Goal: Communication & Community: Answer question/provide support

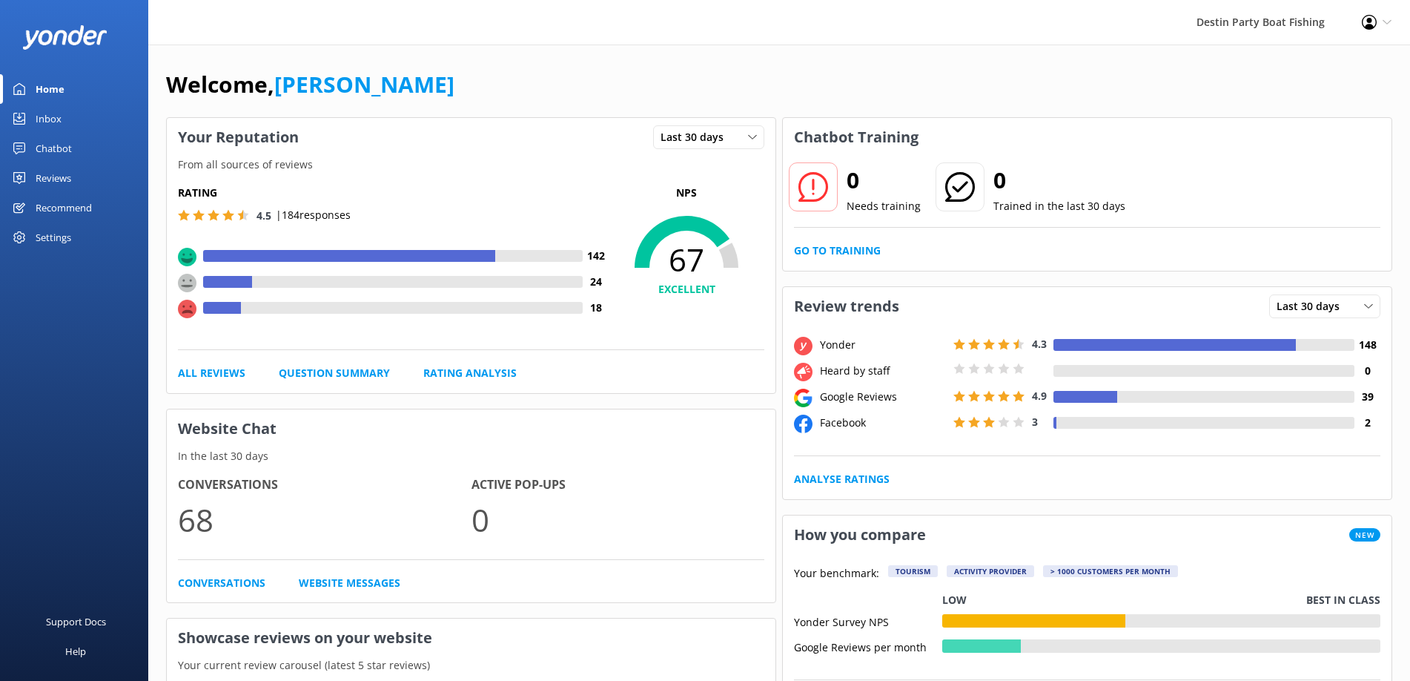
click at [41, 122] on div "Inbox" at bounding box center [49, 119] width 26 height 30
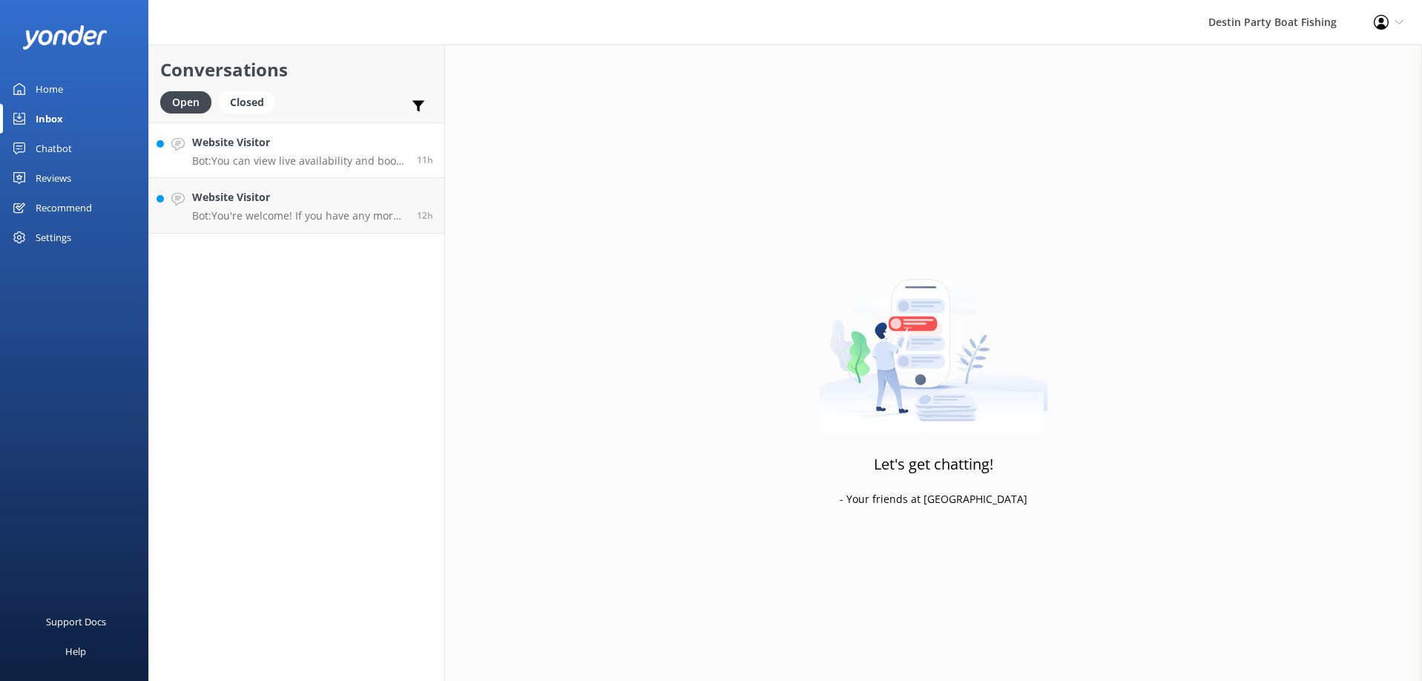
click at [274, 150] on h4 "Website Visitor" at bounding box center [299, 142] width 214 height 16
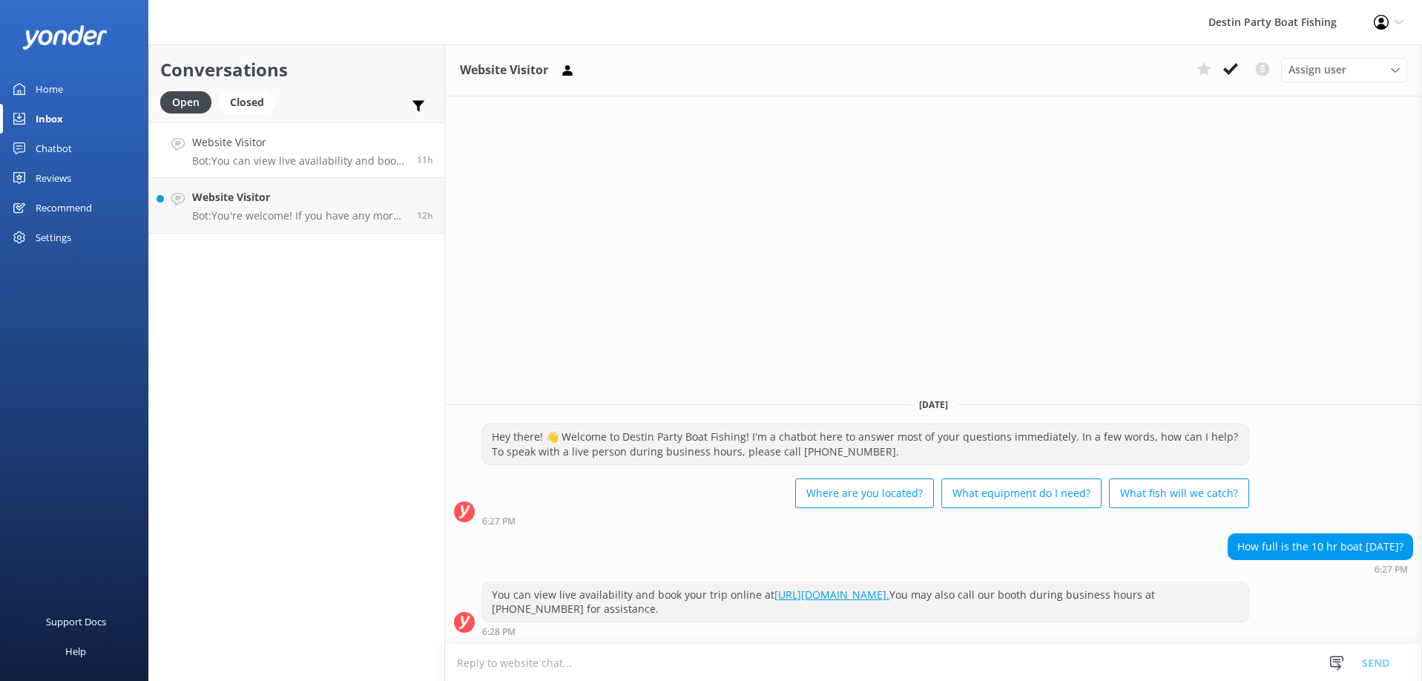
click at [1227, 73] on icon at bounding box center [1230, 69] width 15 height 15
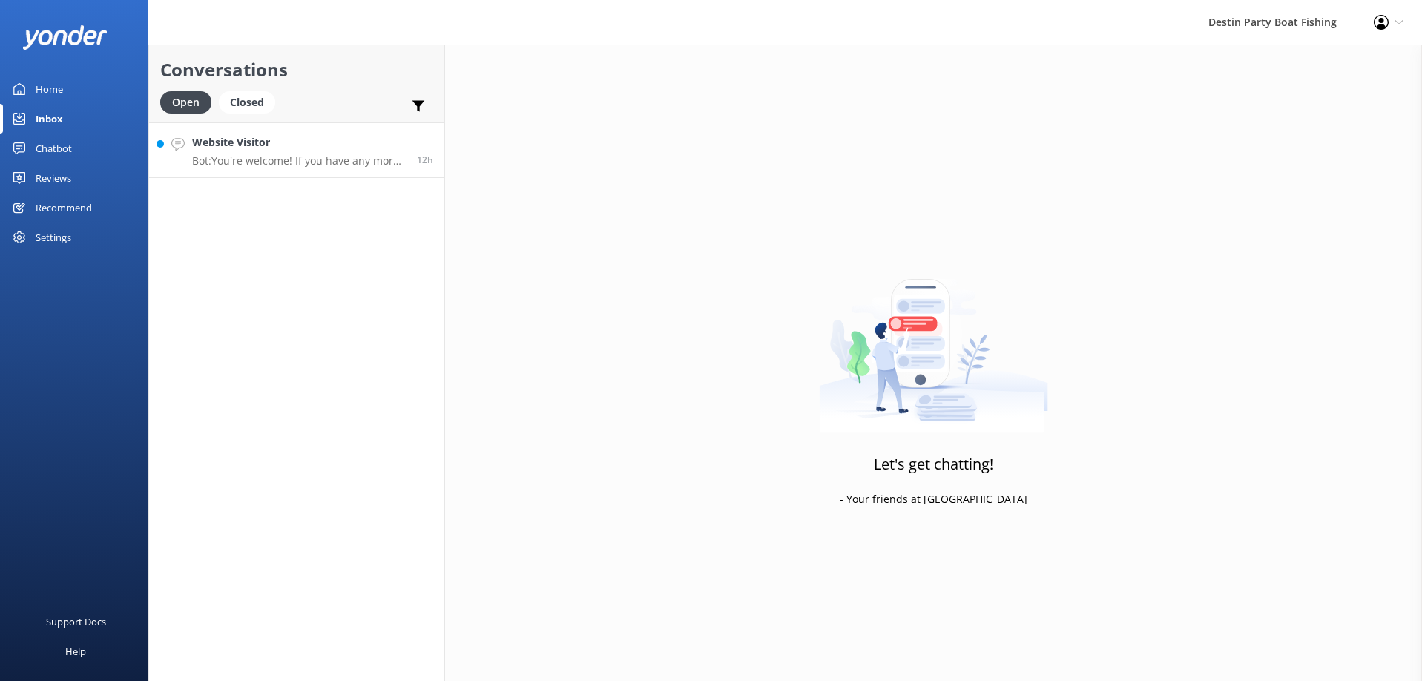
click at [292, 142] on h4 "Website Visitor" at bounding box center [299, 142] width 214 height 16
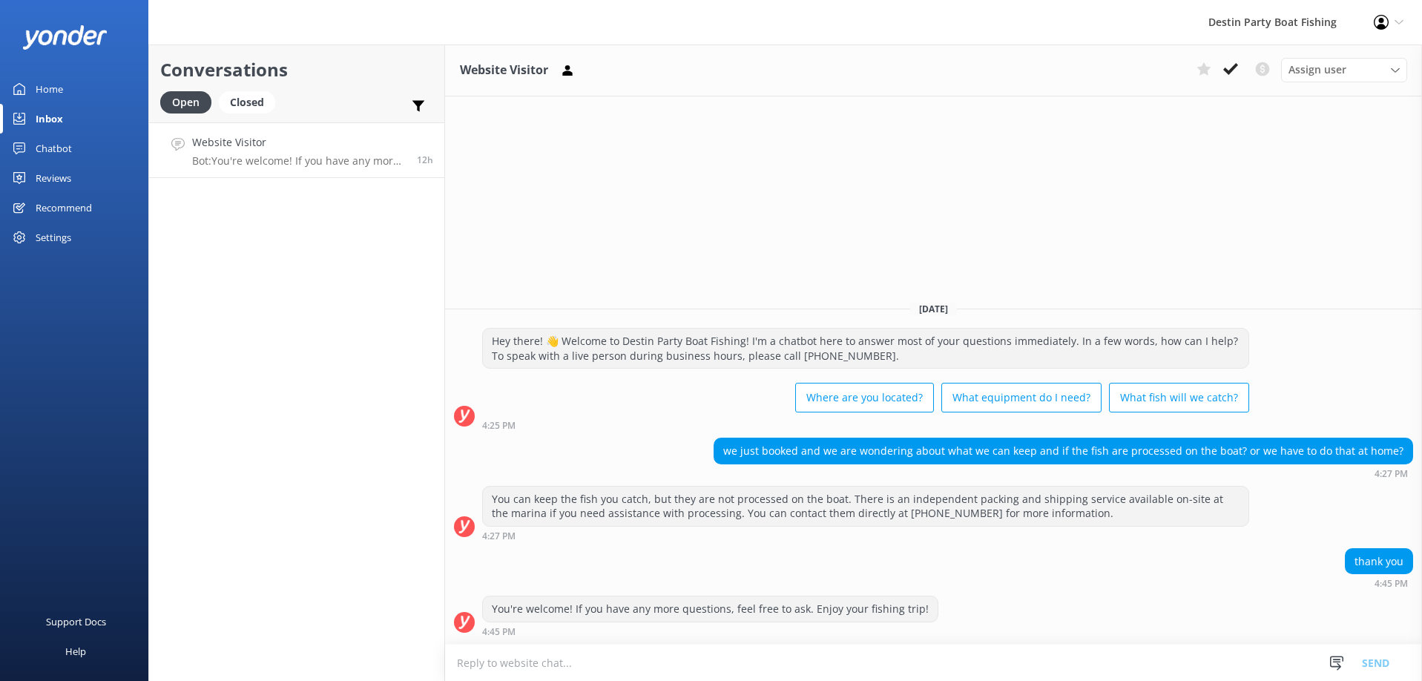
drag, startPoint x: 1264, startPoint y: 110, endPoint x: 531, endPoint y: 676, distance: 925.2
click at [1026, 277] on div "Website Visitor Assign user [PERSON_NAME] [PERSON_NAME] [PERSON_NAME] [PERSON_N…" at bounding box center [933, 362] width 977 height 636
click at [1235, 72] on icon at bounding box center [1230, 69] width 15 height 15
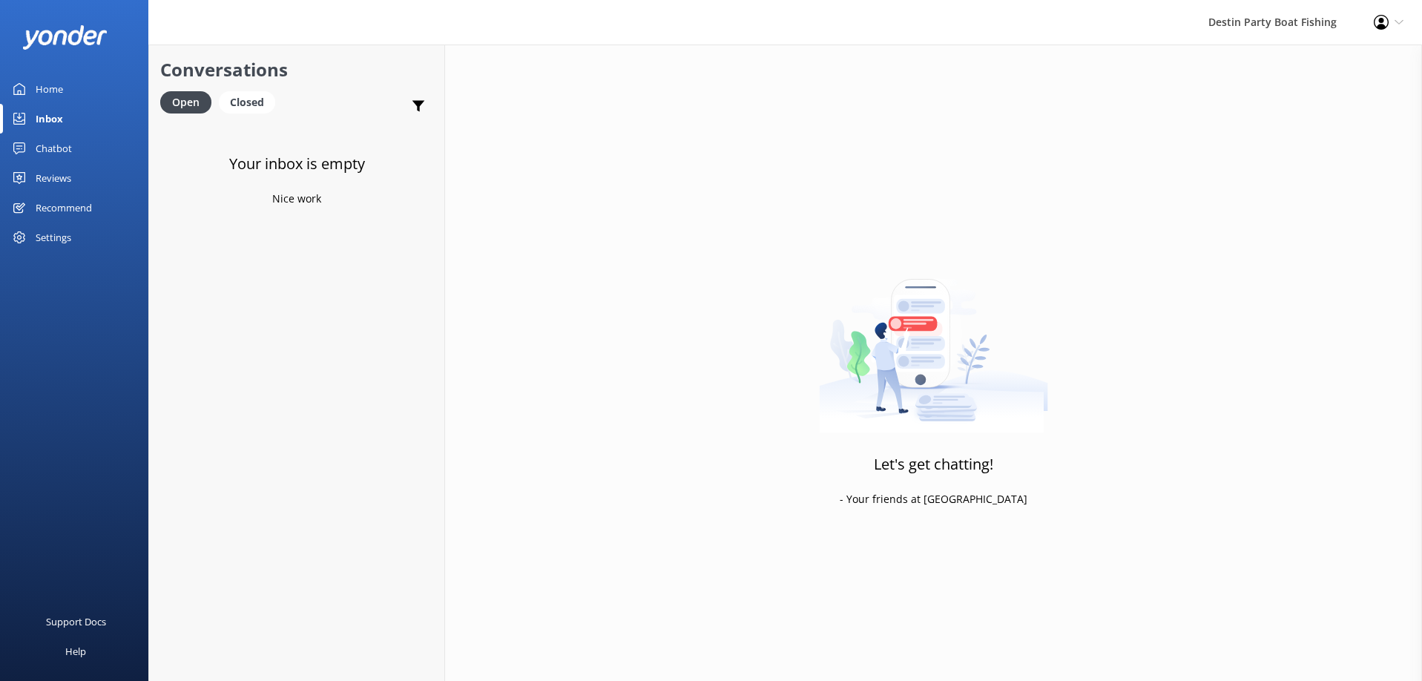
click at [55, 188] on div "Reviews" at bounding box center [54, 178] width 36 height 30
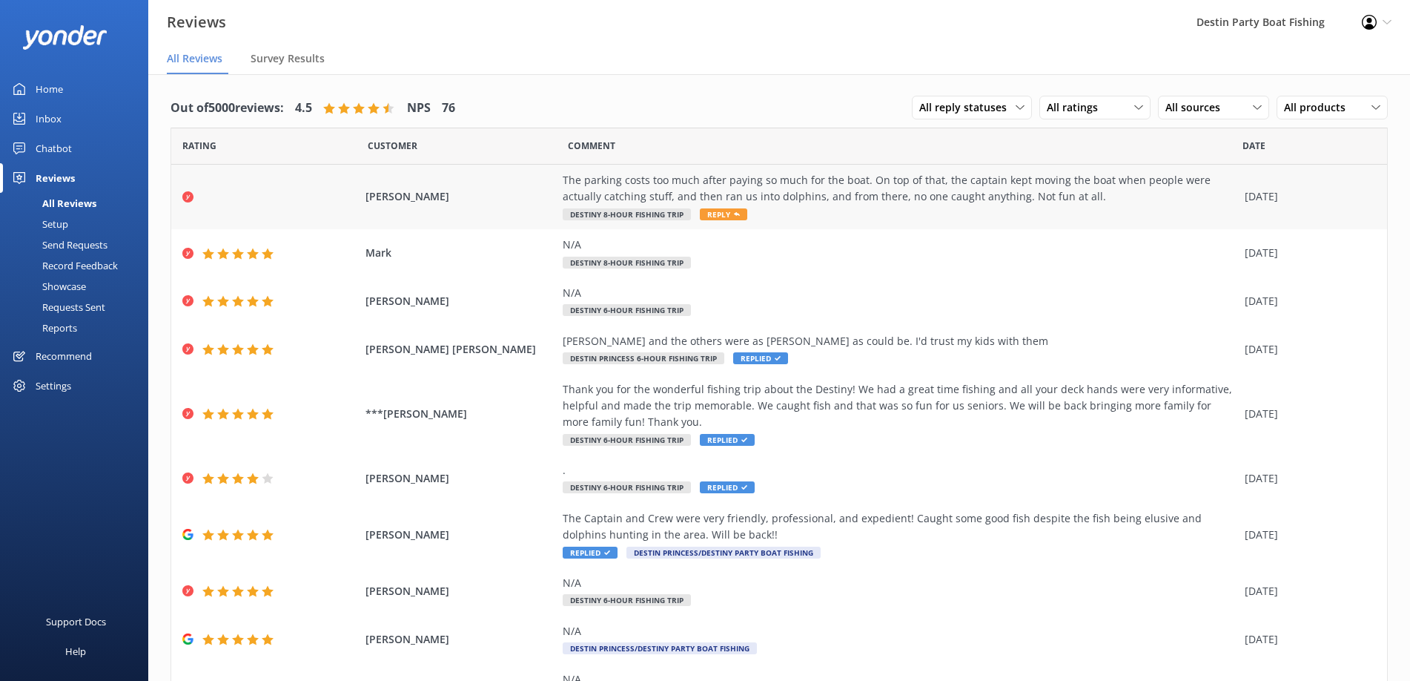
click at [718, 213] on span "Reply" at bounding box center [723, 214] width 47 height 12
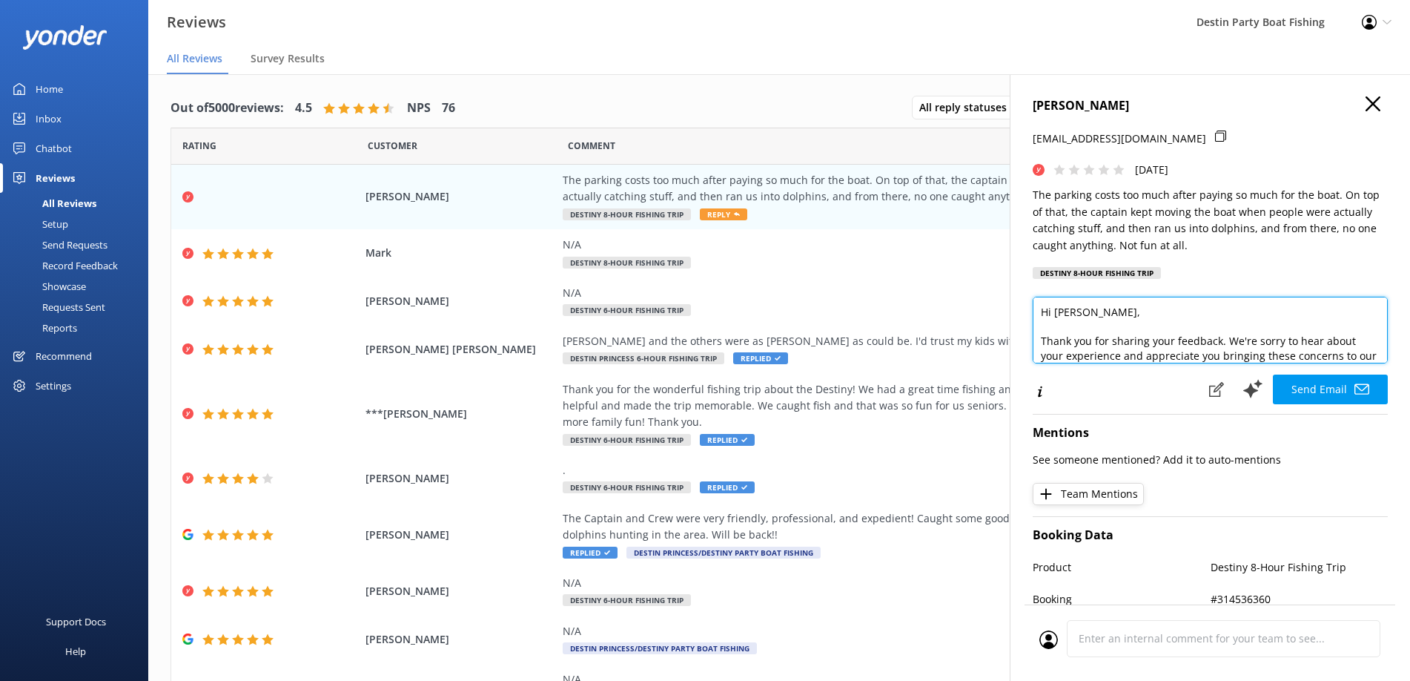
drag, startPoint x: 1112, startPoint y: 306, endPoint x: 1127, endPoint y: 311, distance: 16.4
click at [1127, 311] on textarea "Hi [PERSON_NAME], Thank you for sharing your feedback. We're sorry to hear abou…" at bounding box center [1210, 330] width 355 height 67
click at [1130, 318] on textarea "Hi [PERSON_NAME], Thank you for sharing your feedback. We're sorry to hear abou…" at bounding box center [1210, 330] width 355 height 67
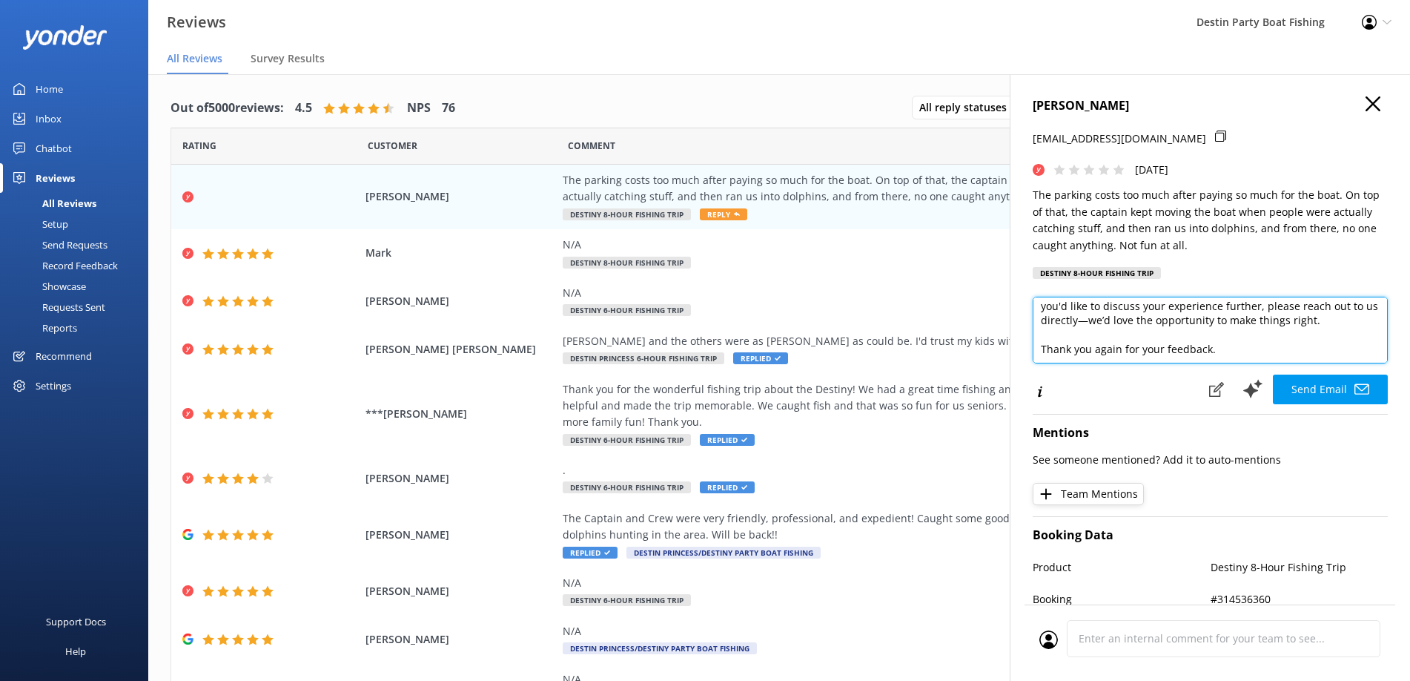
scroll to position [110, 0]
drag, startPoint x: 1114, startPoint y: 334, endPoint x: 1173, endPoint y: 335, distance: 59.3
click at [1173, 335] on textarea "Hi [PERSON_NAME], Thank you for sharing your feedback. We're sorry to hear abou…" at bounding box center [1210, 330] width 355 height 67
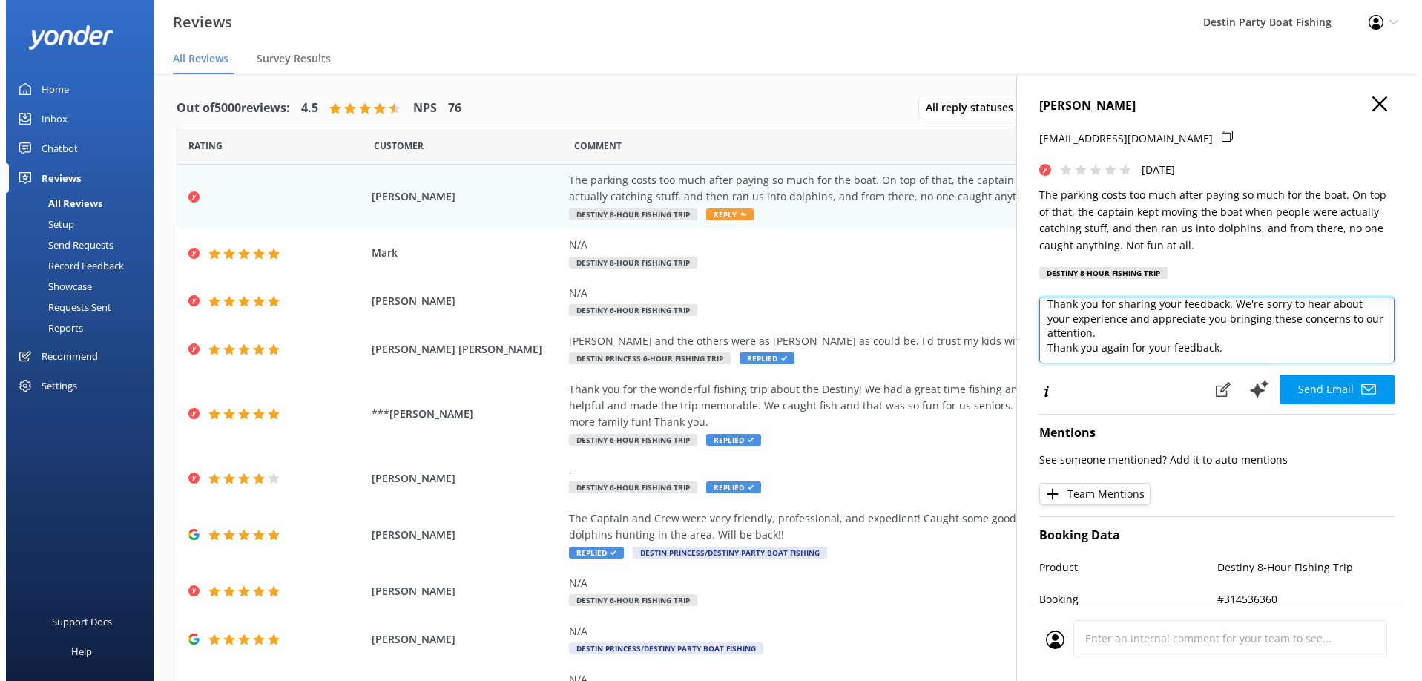
scroll to position [36, 0]
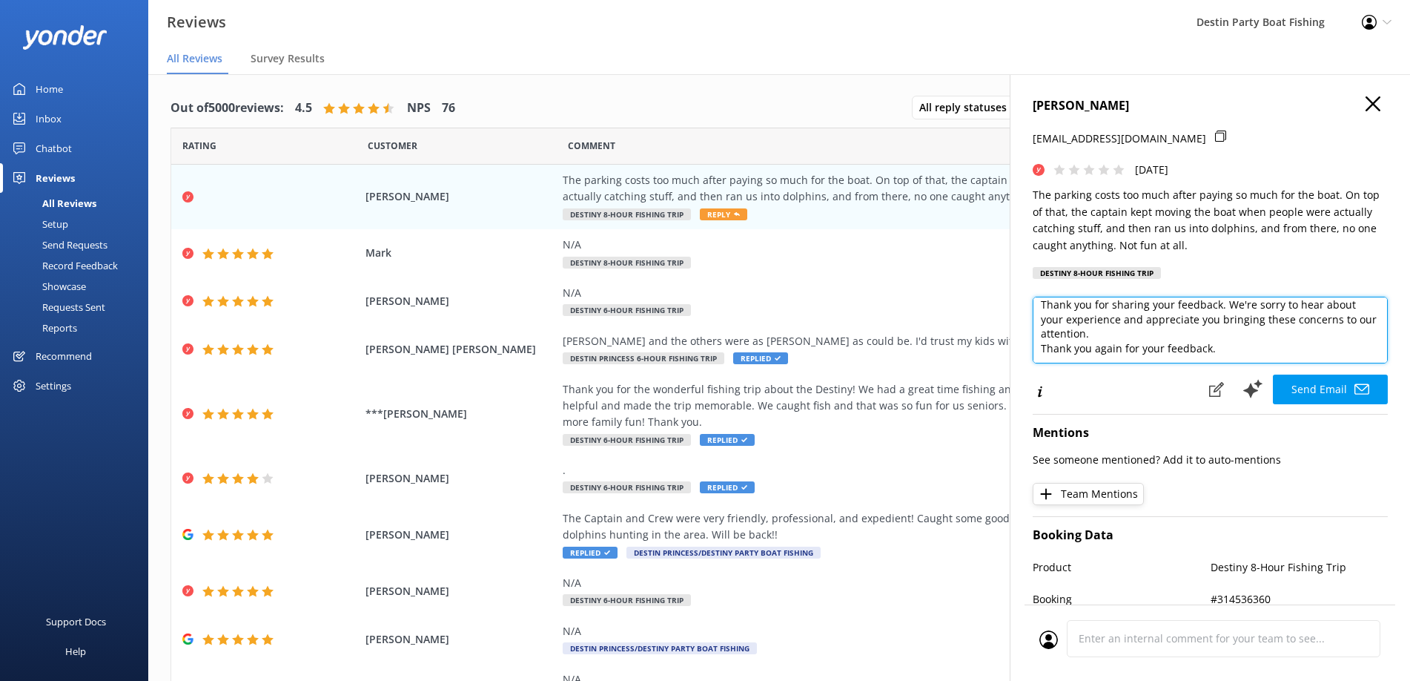
type textarea "Hi [PERSON_NAME], Thank you for sharing your feedback. We're sorry to hear abou…"
drag, startPoint x: 1421, startPoint y: 372, endPoint x: 1318, endPoint y: 423, distance: 115.1
click at [1318, 423] on h4 "Mentions" at bounding box center [1210, 432] width 355 height 19
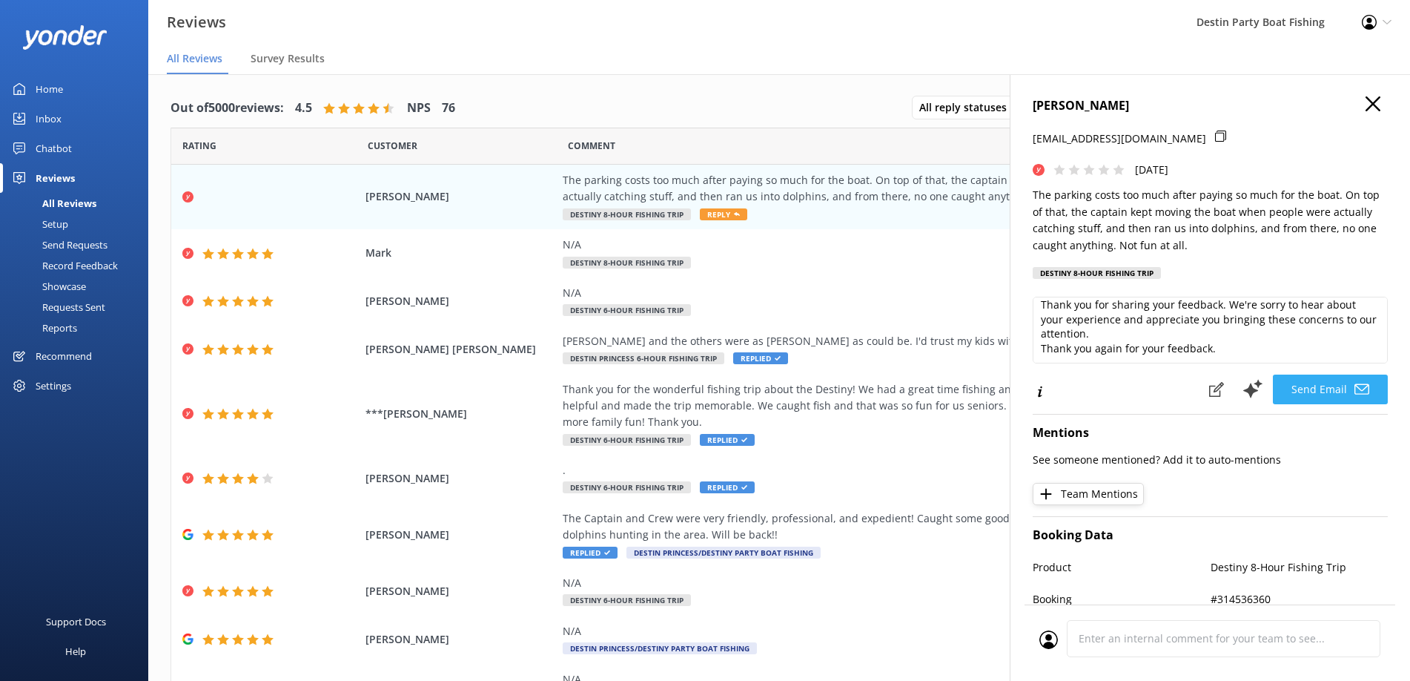
click at [1301, 389] on button "Send Email" at bounding box center [1330, 389] width 115 height 30
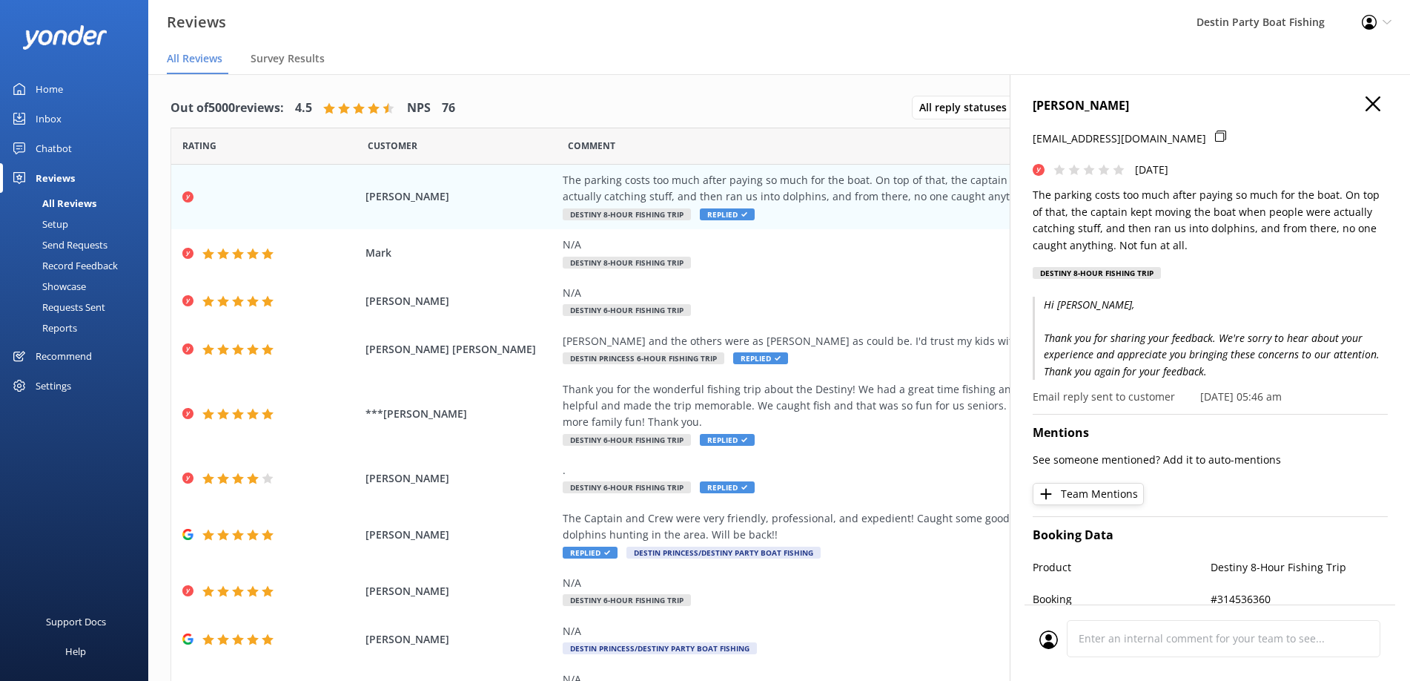
click at [1366, 109] on icon "button" at bounding box center [1373, 103] width 15 height 15
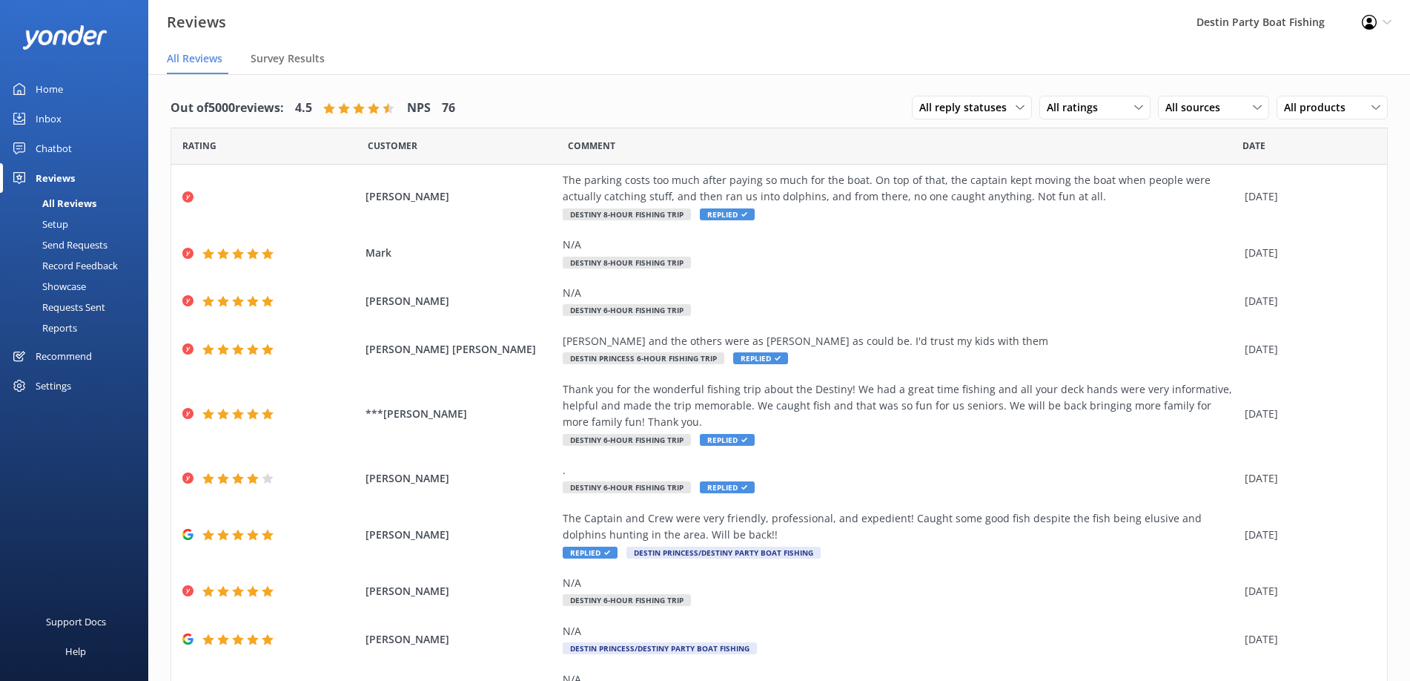
click at [42, 117] on div "Inbox" at bounding box center [49, 119] width 26 height 30
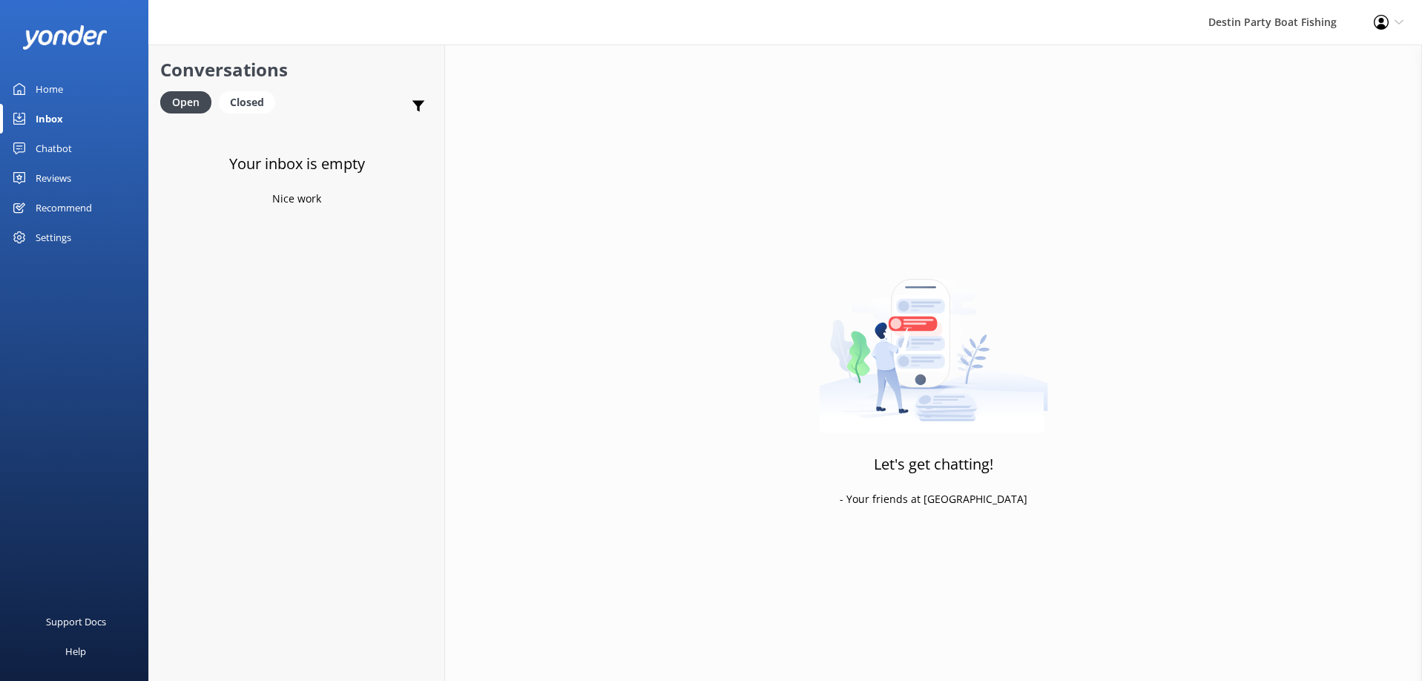
click at [39, 95] on div "Home" at bounding box center [49, 89] width 27 height 30
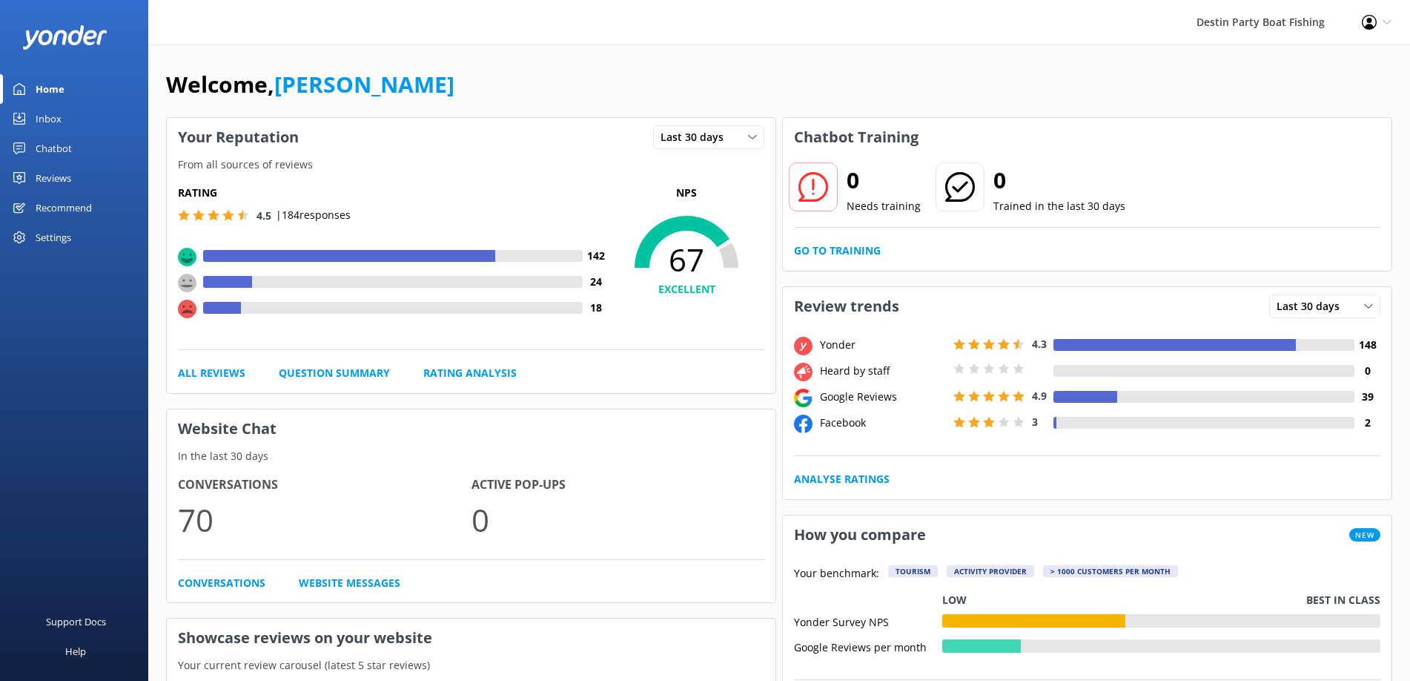
click at [50, 90] on div "Home" at bounding box center [50, 89] width 29 height 30
click at [45, 111] on div "Inbox" at bounding box center [49, 119] width 26 height 30
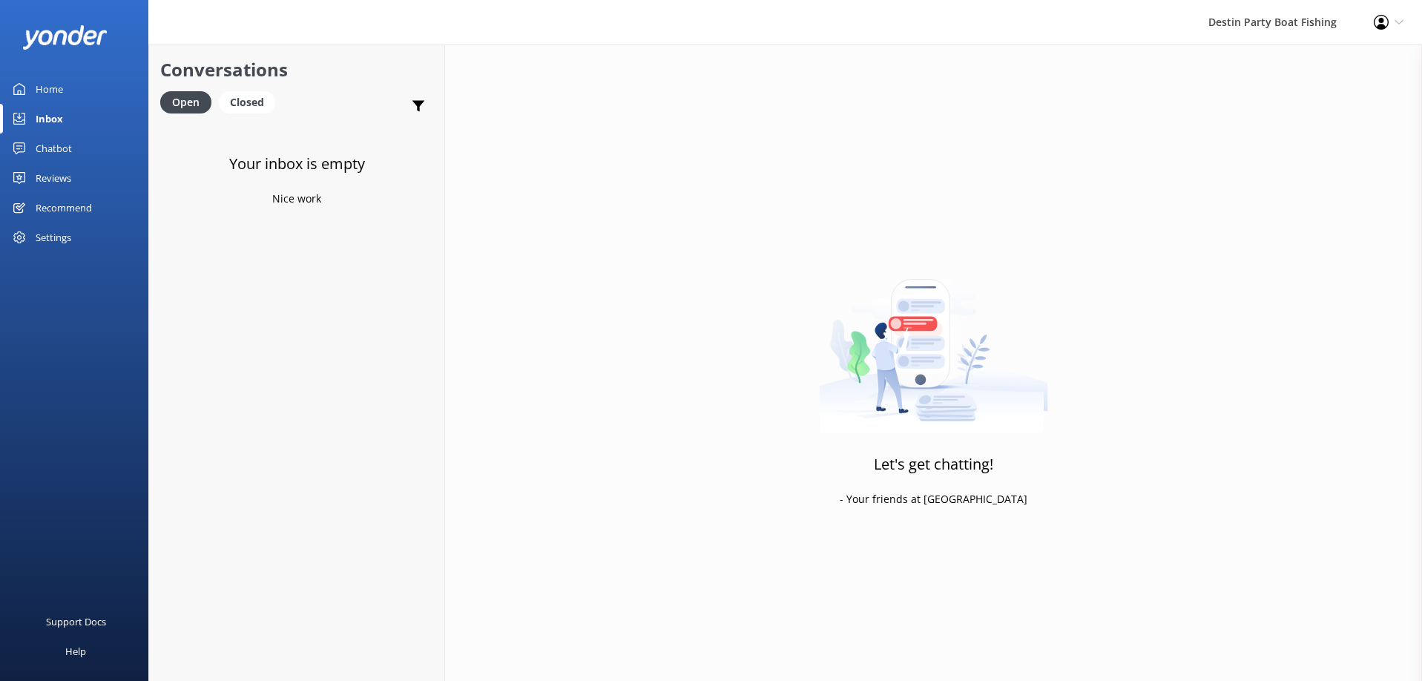
click at [42, 88] on div "Home" at bounding box center [49, 89] width 27 height 30
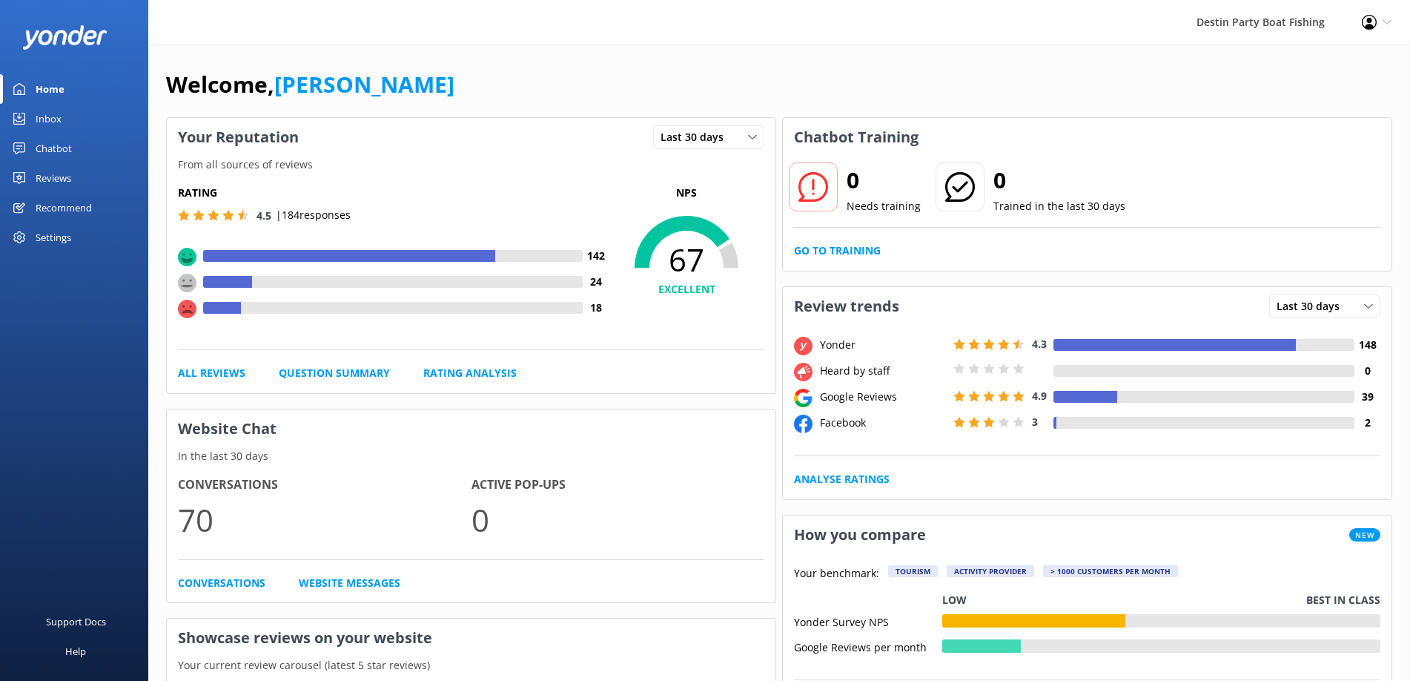
click at [35, 116] on link "Inbox" at bounding box center [74, 119] width 148 height 30
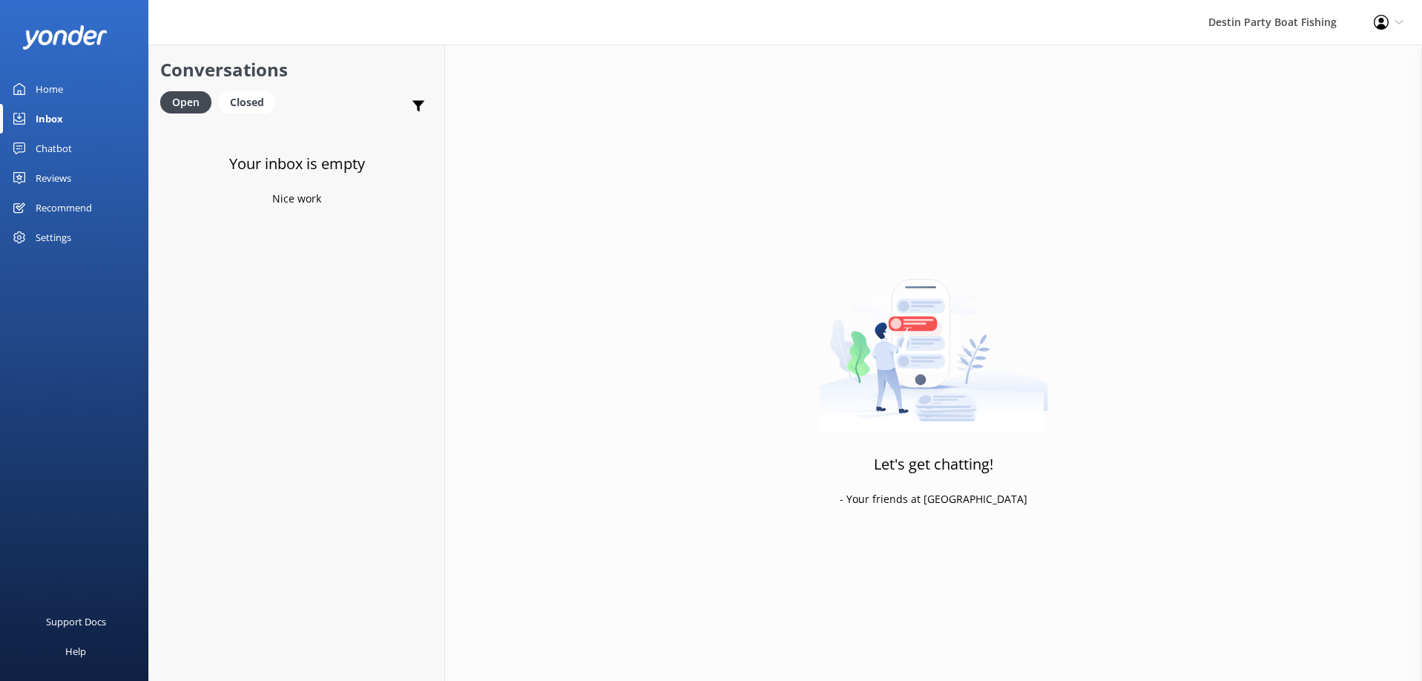
click at [58, 87] on div "Home" at bounding box center [49, 89] width 27 height 30
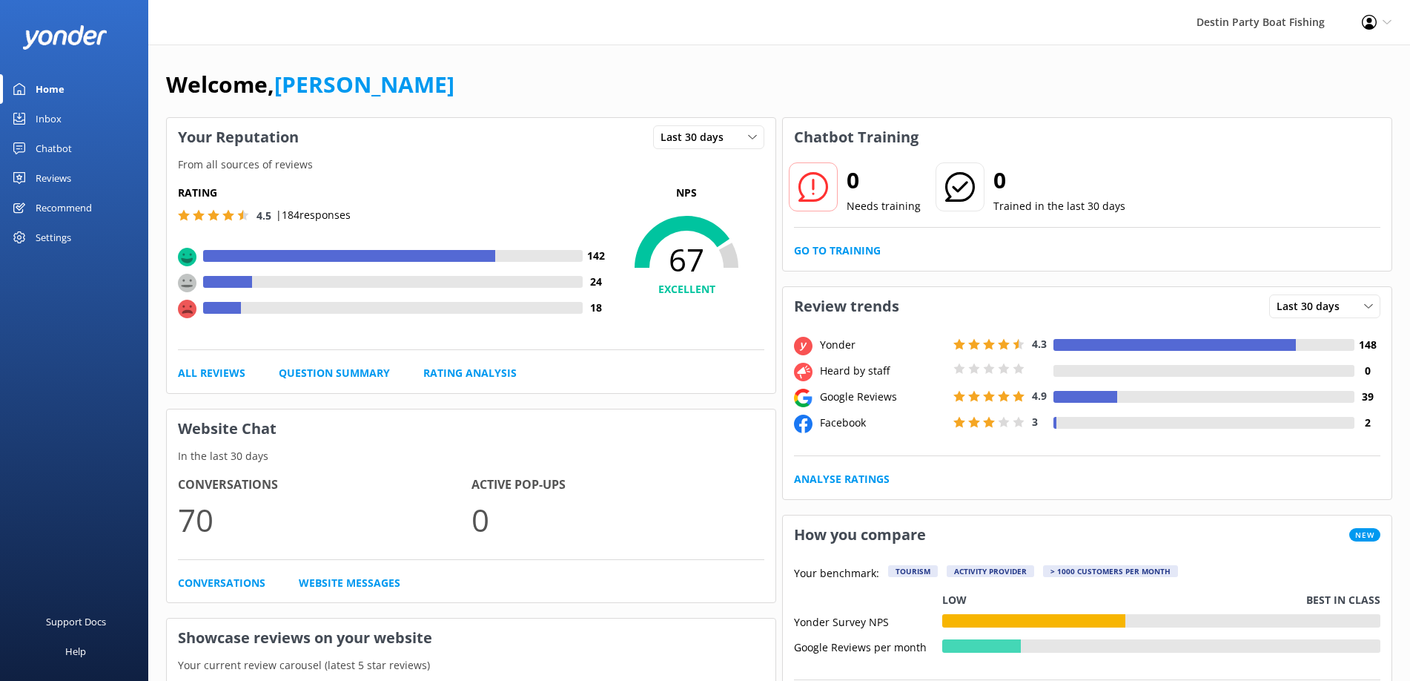
click at [40, 112] on div "Inbox" at bounding box center [49, 119] width 26 height 30
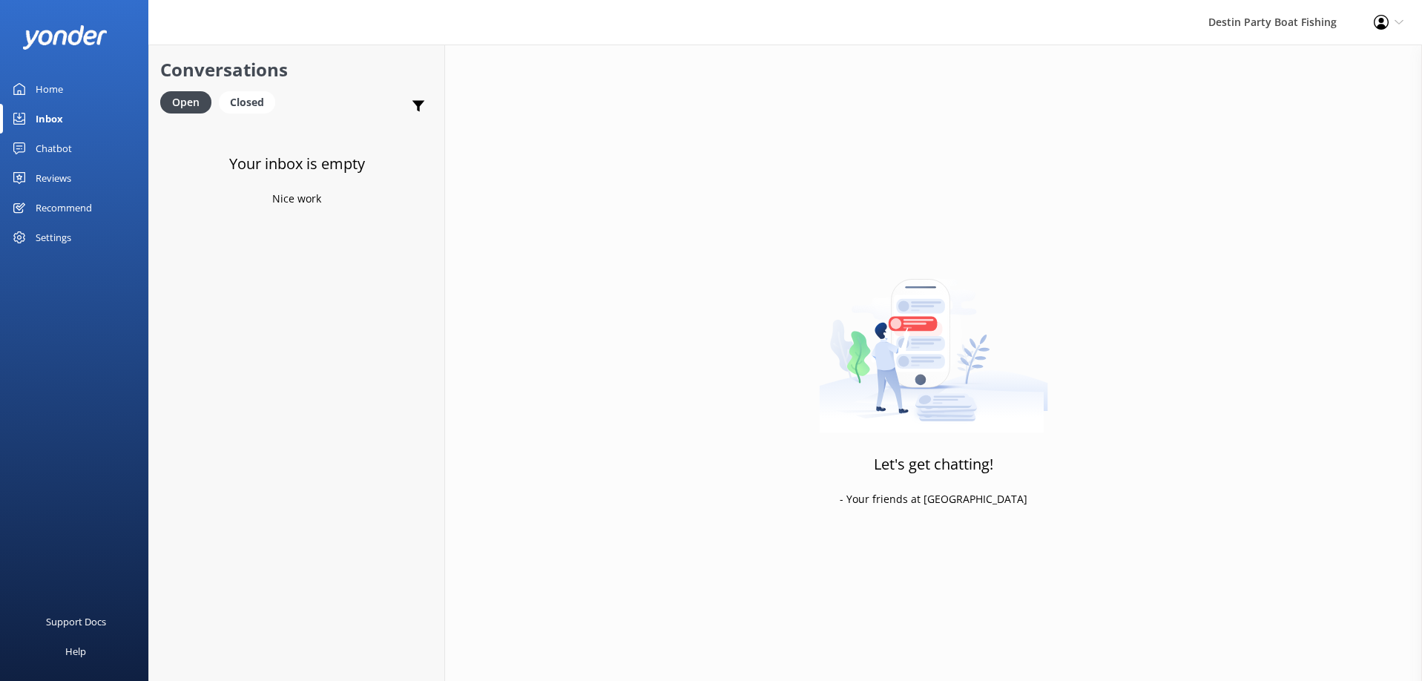
click at [47, 84] on div "Home" at bounding box center [49, 89] width 27 height 30
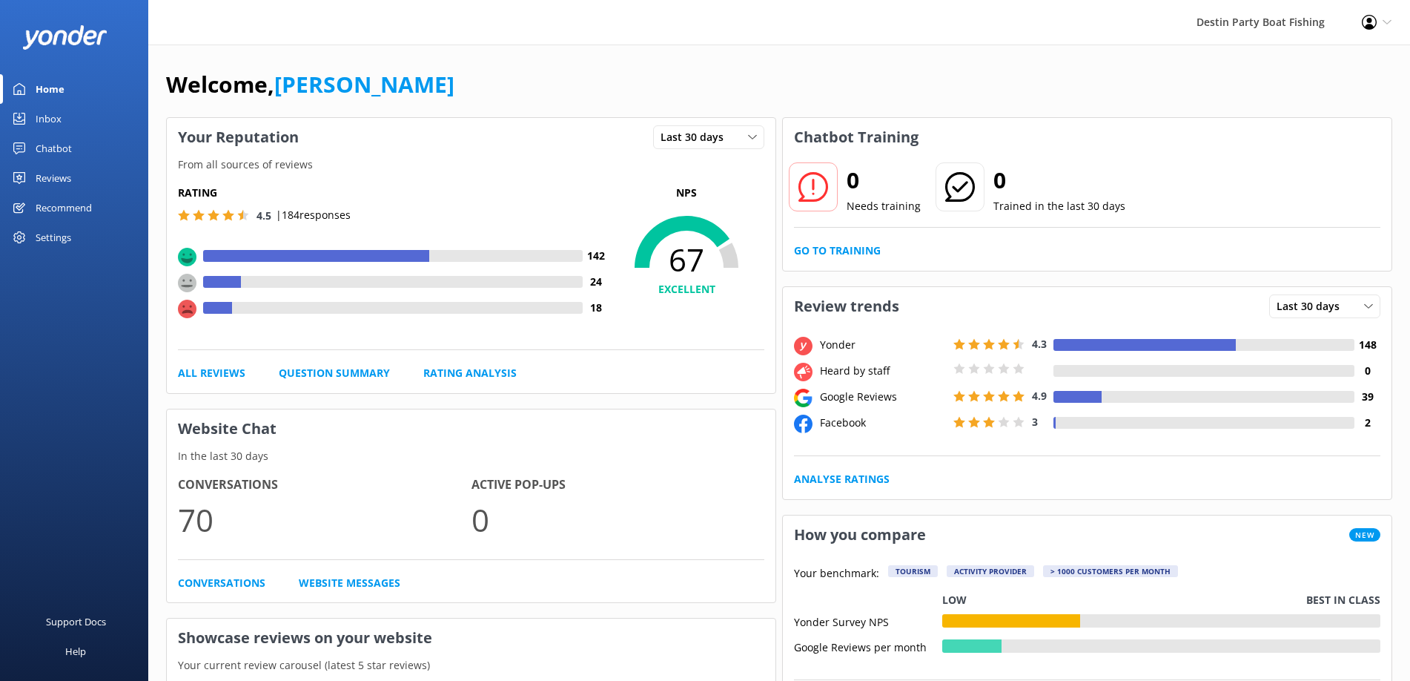
click at [41, 124] on div "Inbox" at bounding box center [49, 119] width 26 height 30
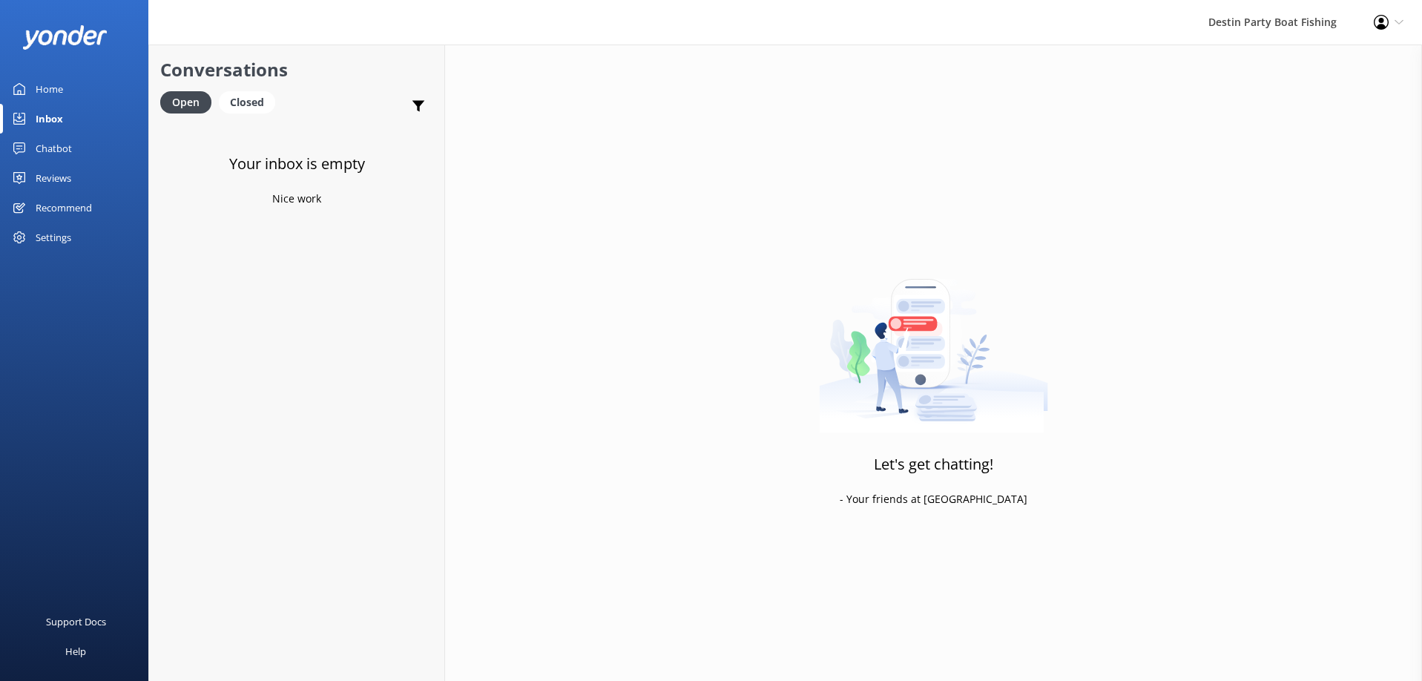
click at [50, 88] on div "Home" at bounding box center [49, 89] width 27 height 30
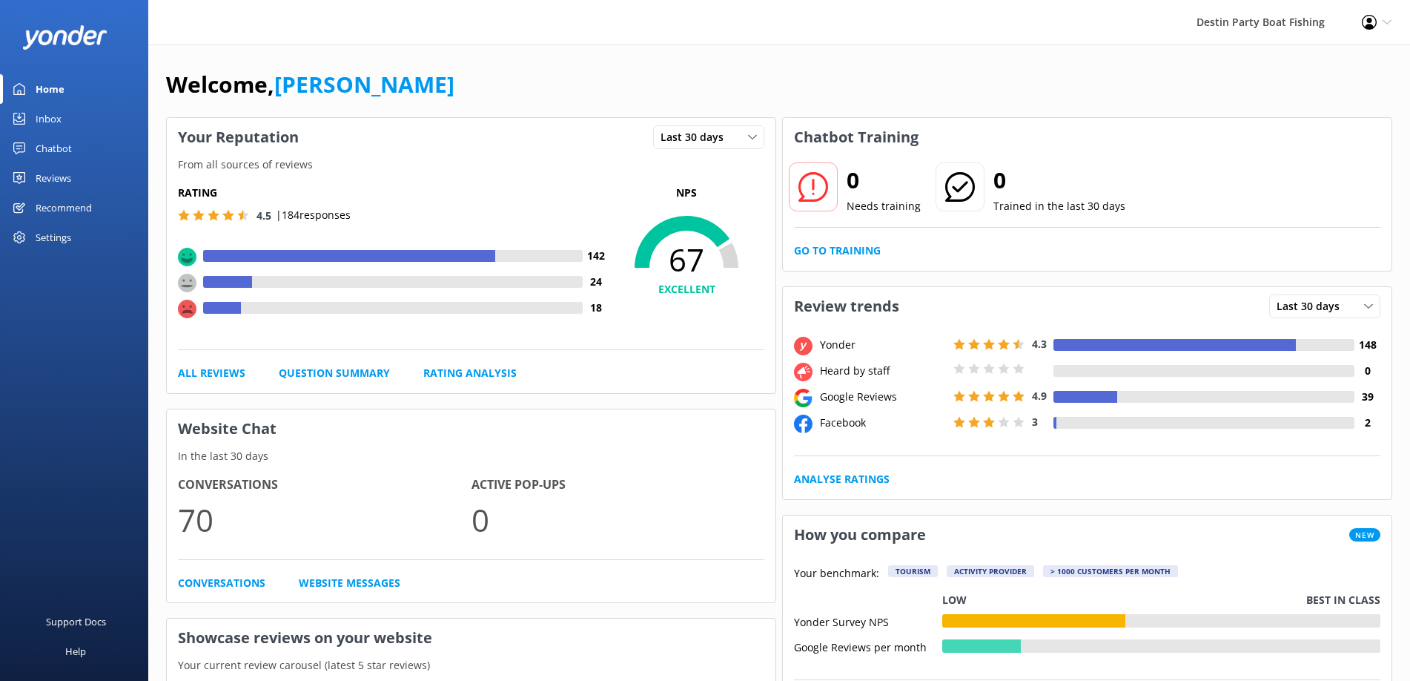
click at [45, 113] on div "Inbox" at bounding box center [49, 119] width 26 height 30
